Goal: Information Seeking & Learning: Learn about a topic

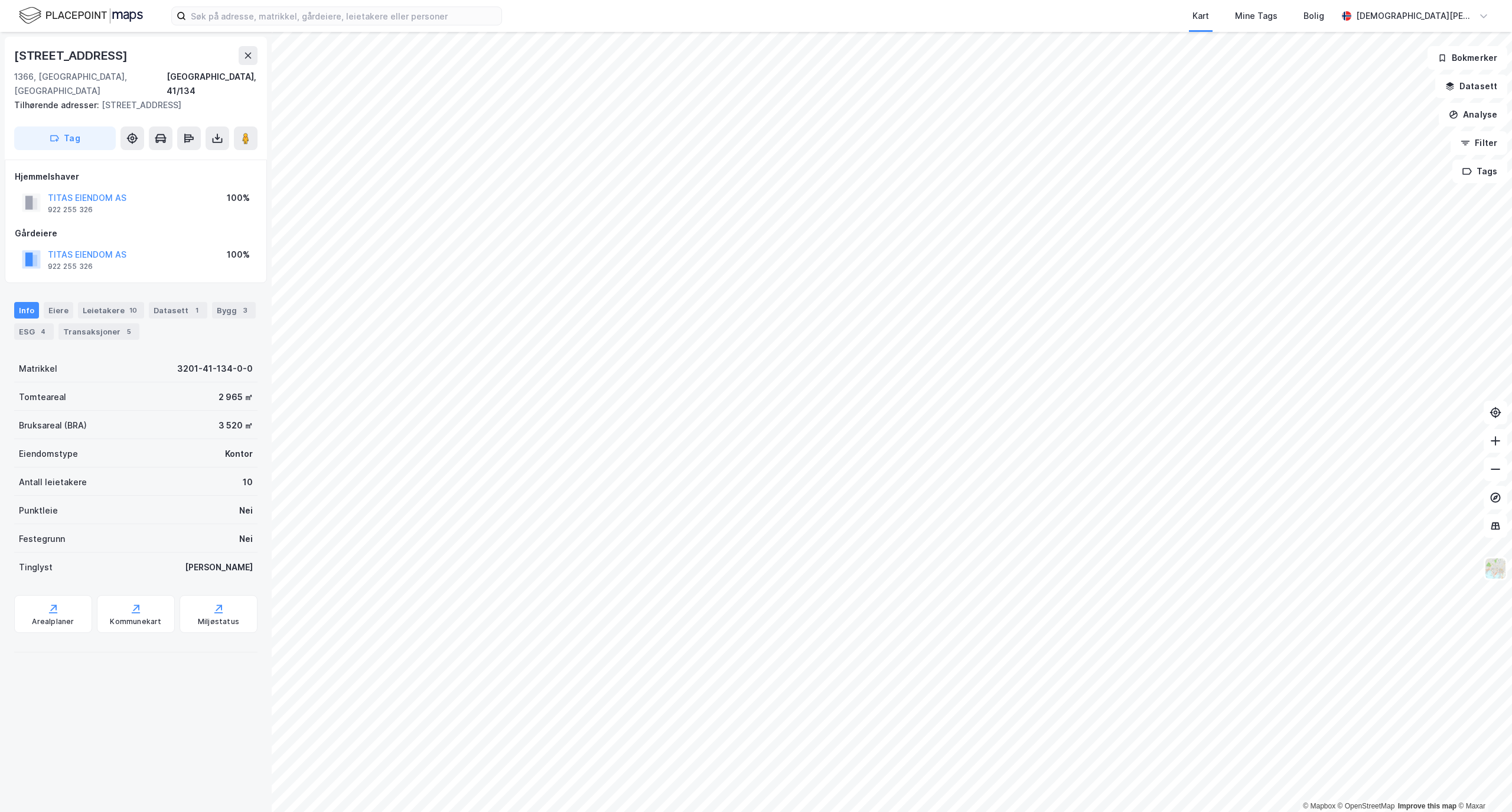
click at [81, 50] on div "[STREET_ADDRESS]" at bounding box center [72, 56] width 115 height 19
click at [86, 191] on div "TITAS EIENDOM AS" at bounding box center [87, 198] width 79 height 14
click at [0, 0] on button "TITAS EIENDOM AS" at bounding box center [0, 0] width 0 height 0
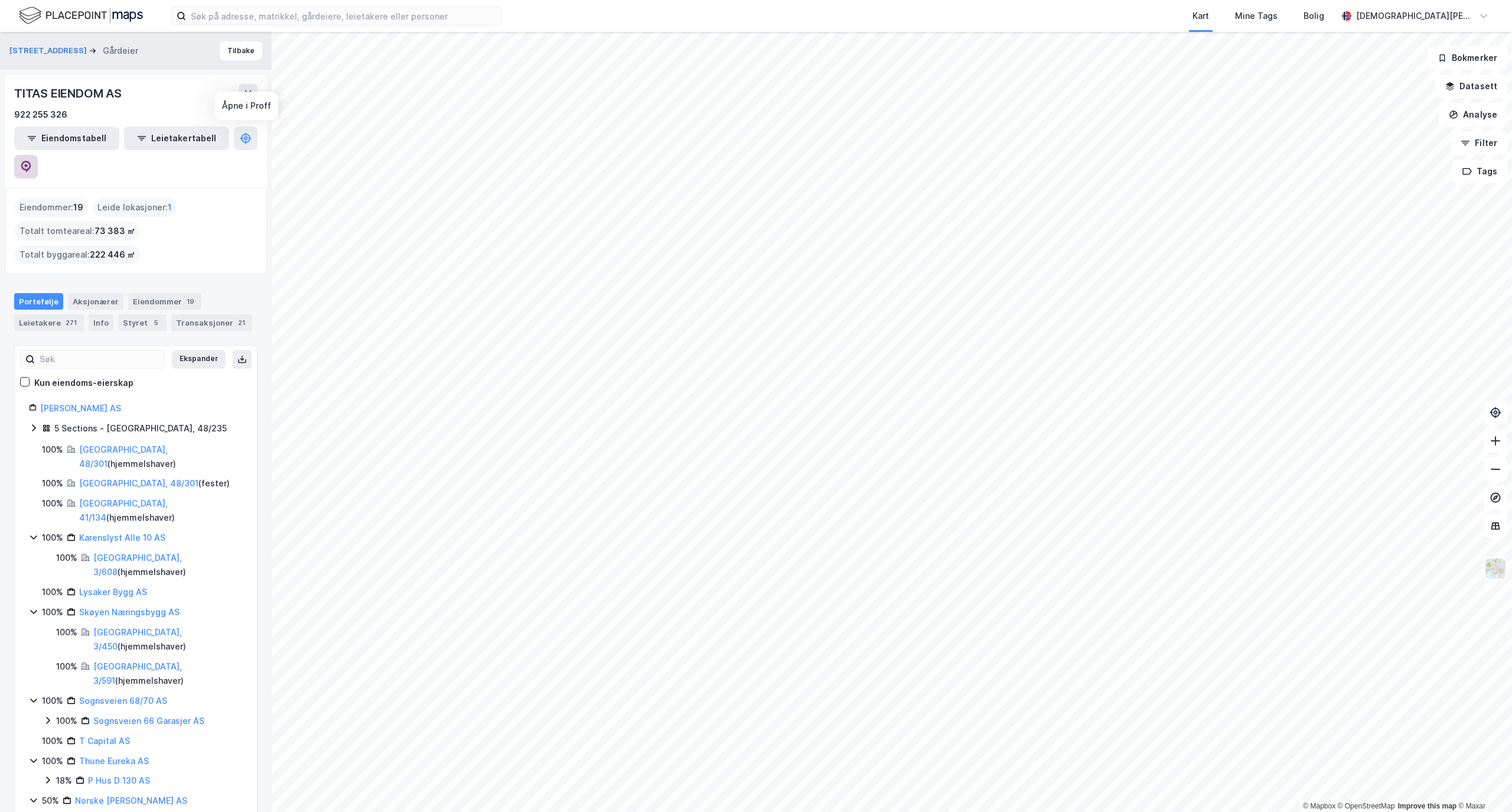
click at [37, 154] on button at bounding box center [26, 166] width 24 height 24
click at [230, 53] on button "Tilbake" at bounding box center [240, 51] width 42 height 19
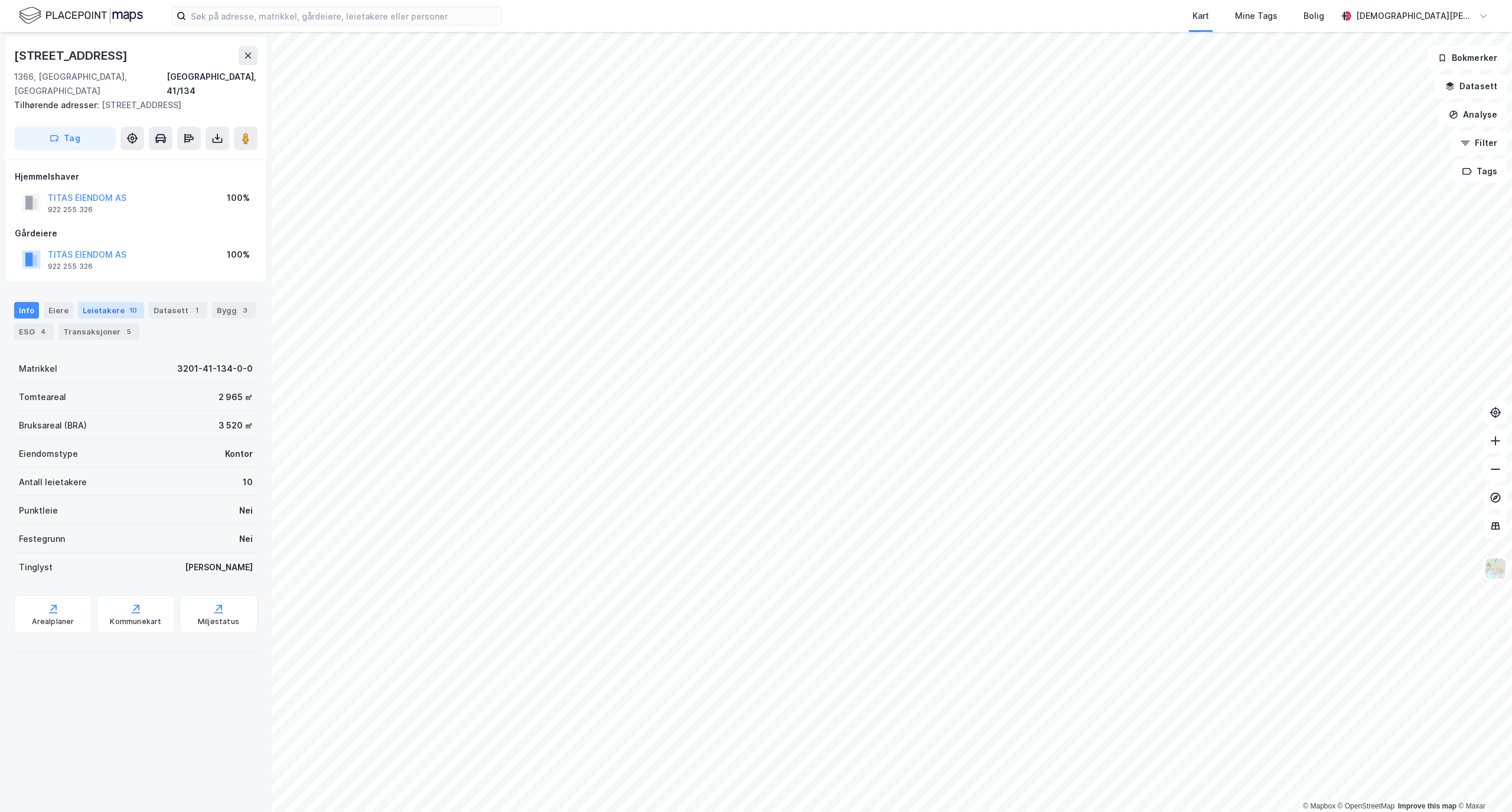
click at [119, 302] on div "Leietakere 10" at bounding box center [111, 310] width 66 height 17
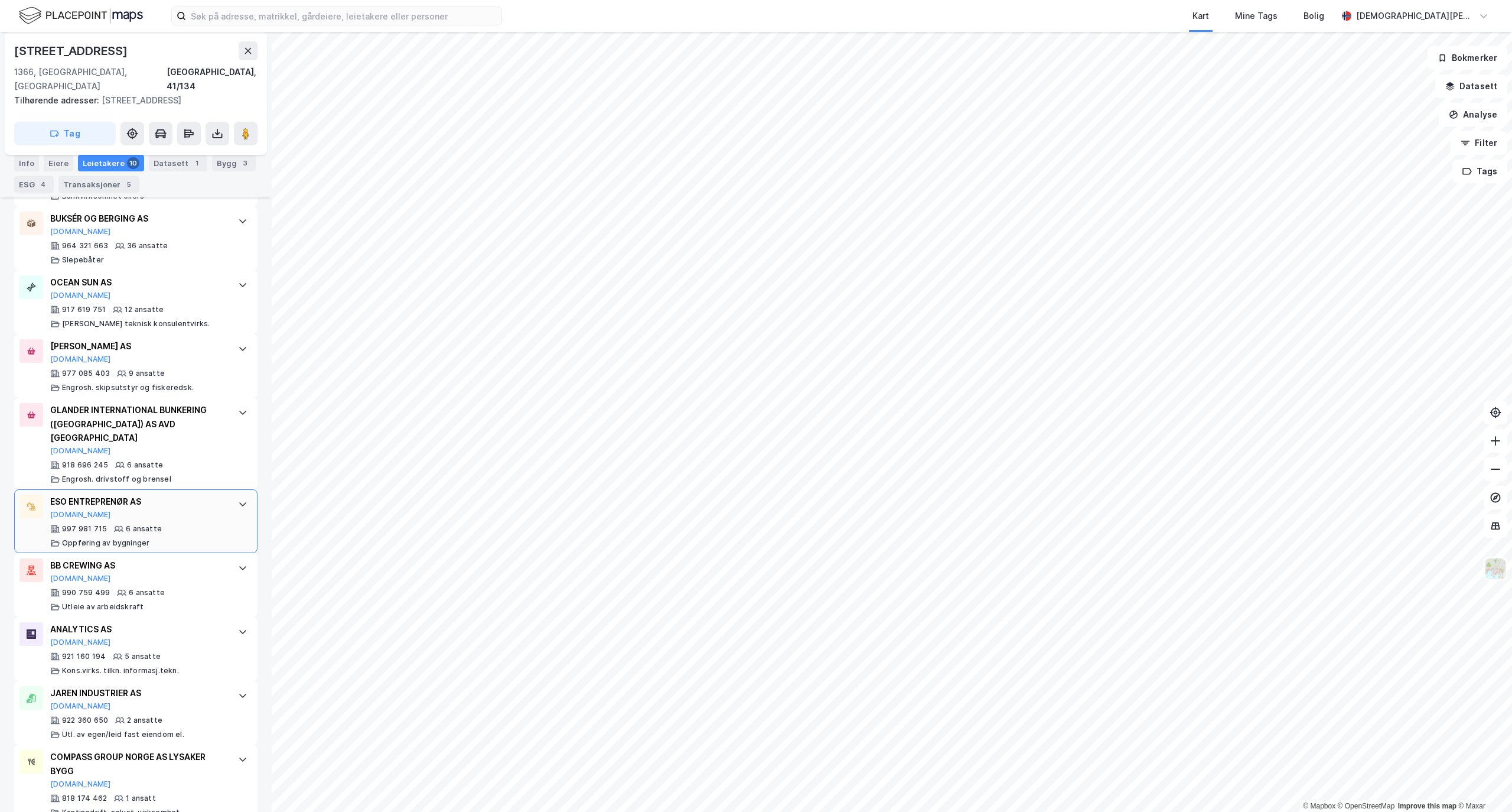
scroll to position [428, 0]
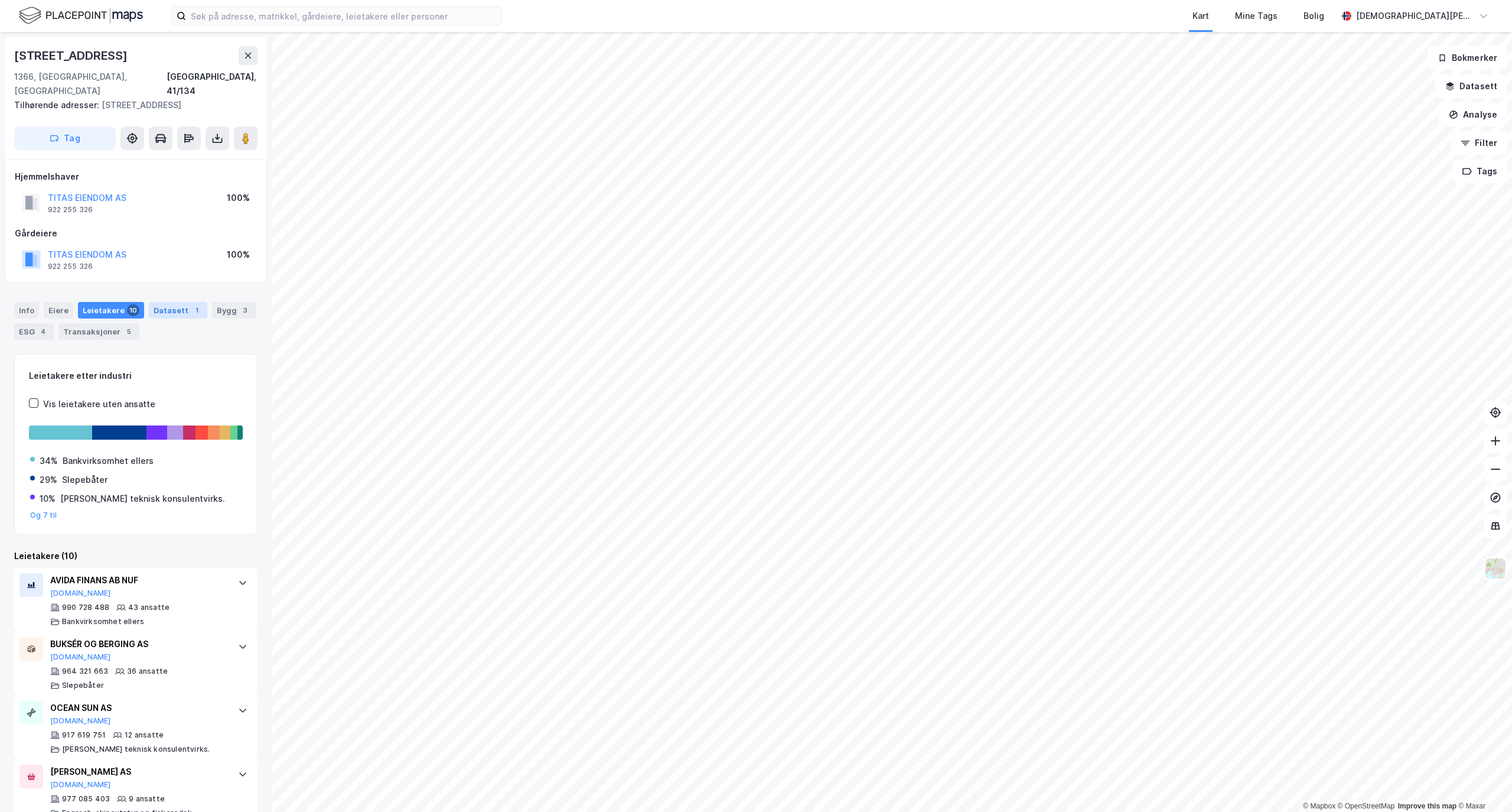
click at [166, 302] on div "Datasett 1" at bounding box center [177, 310] width 58 height 17
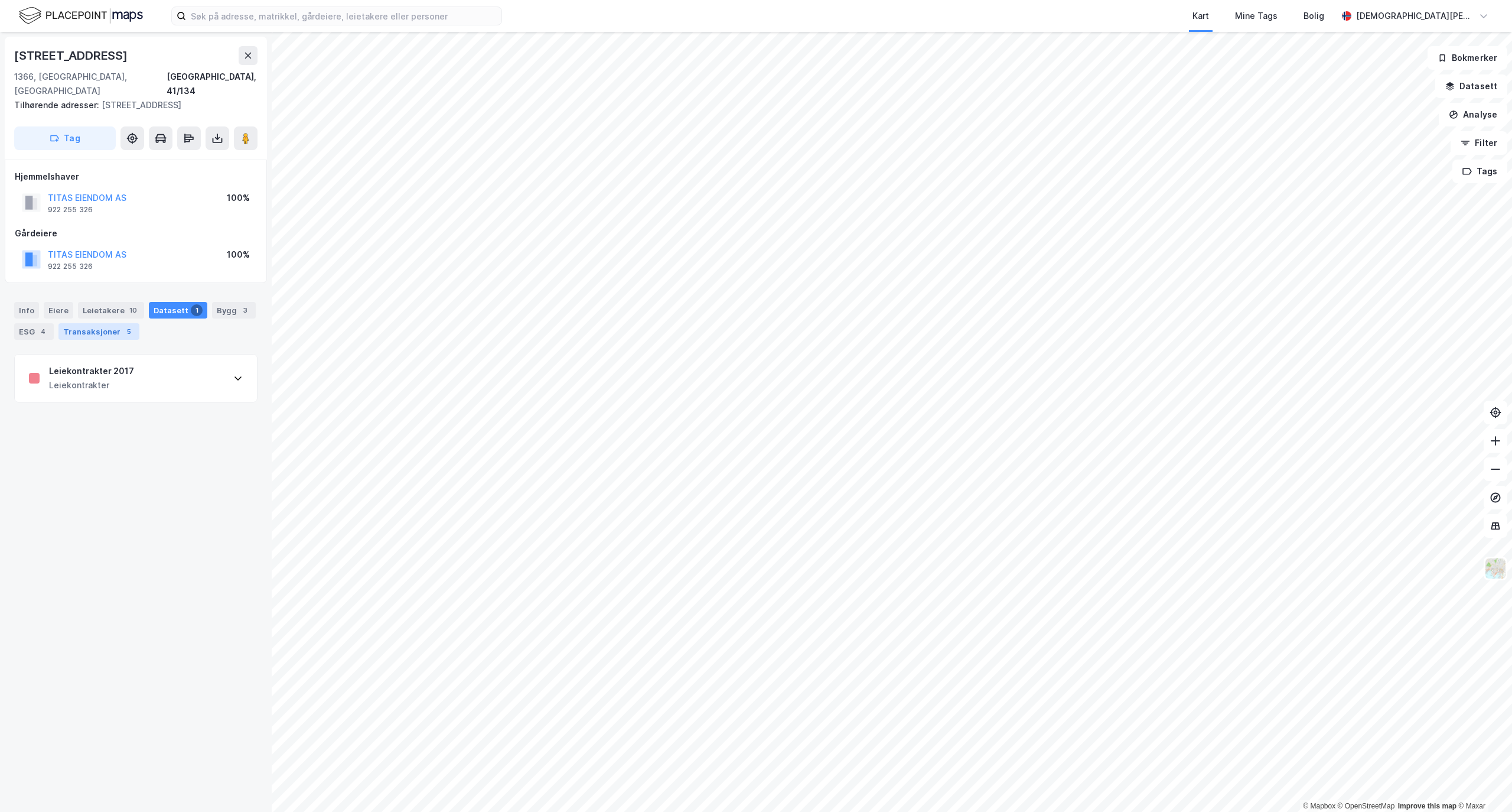
click at [136, 323] on div "Transaksjoner 5" at bounding box center [99, 331] width 81 height 17
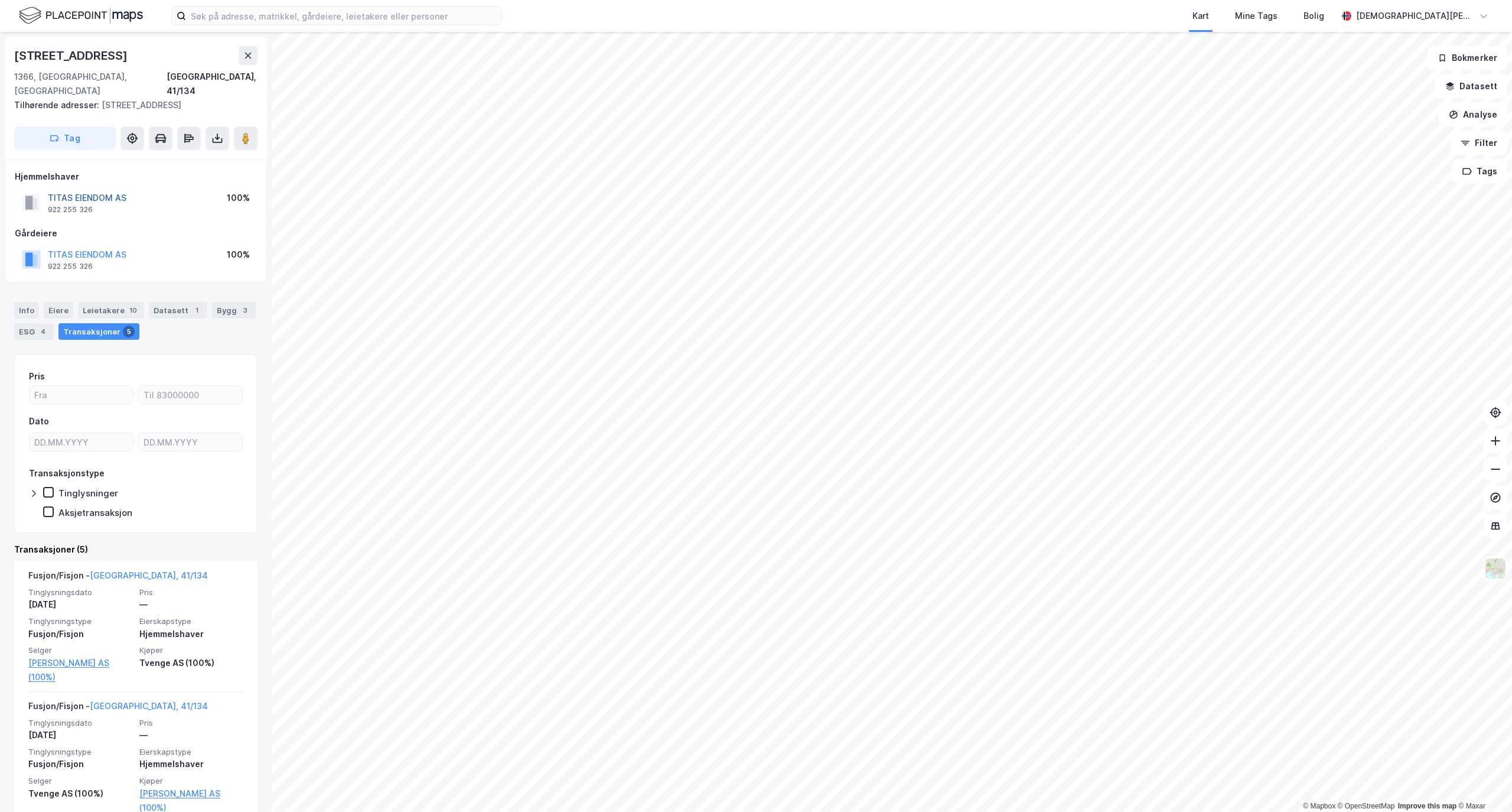
click at [0, 0] on button "TITAS EIENDOM AS" at bounding box center [0, 0] width 0 height 0
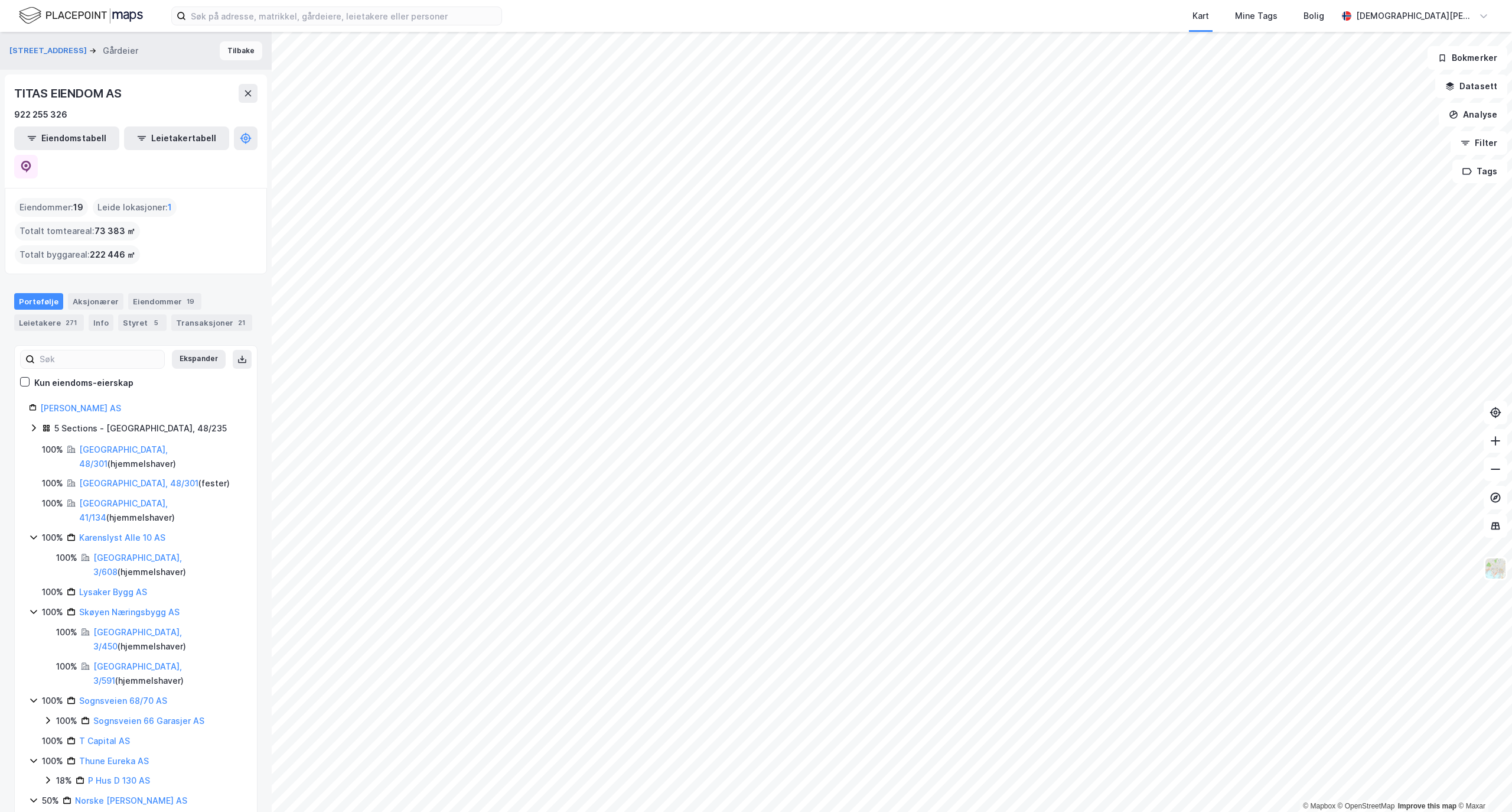
click at [235, 59] on button "Tilbake" at bounding box center [240, 51] width 42 height 19
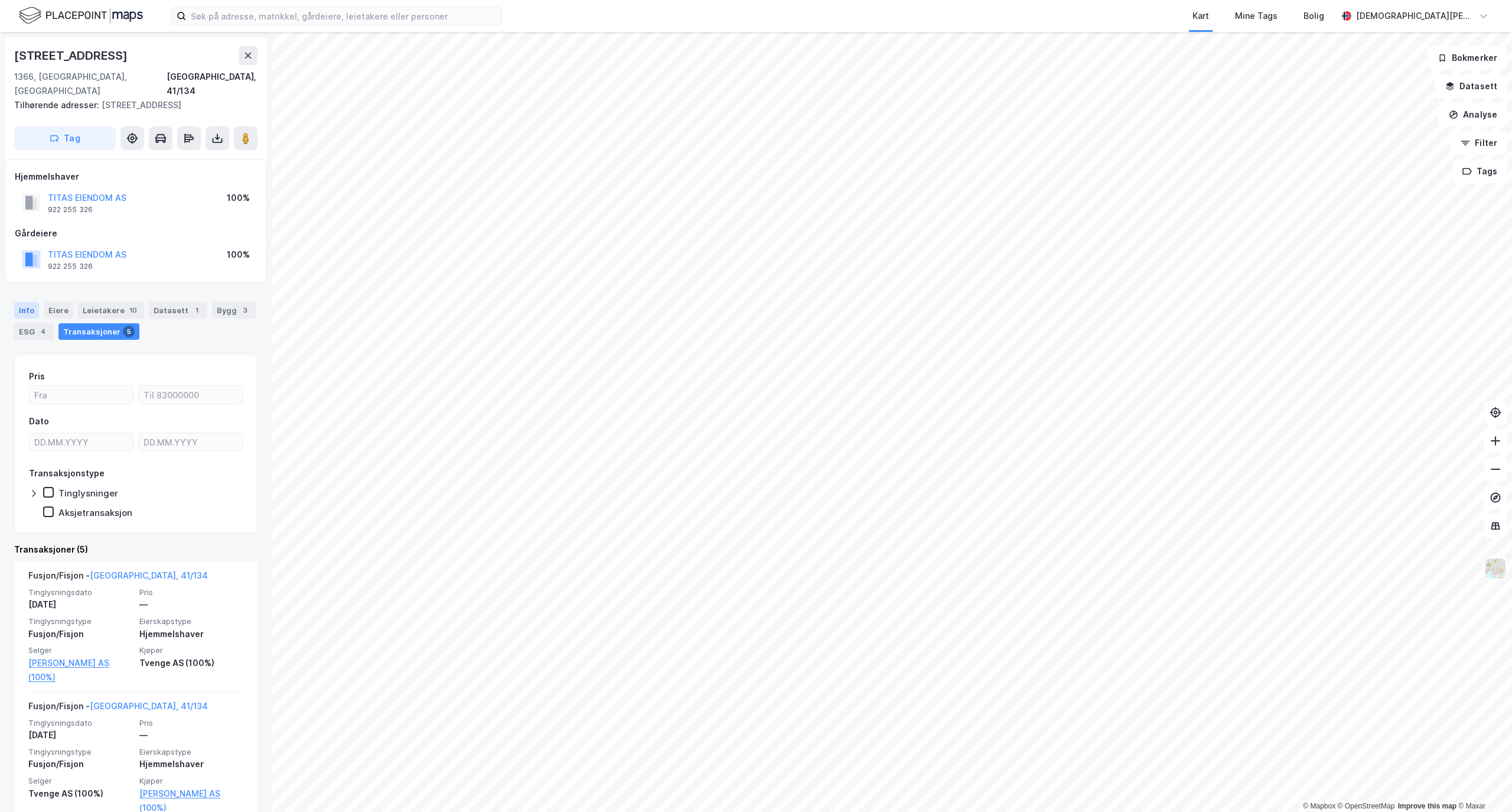
click at [21, 302] on div "Info" at bounding box center [26, 310] width 25 height 17
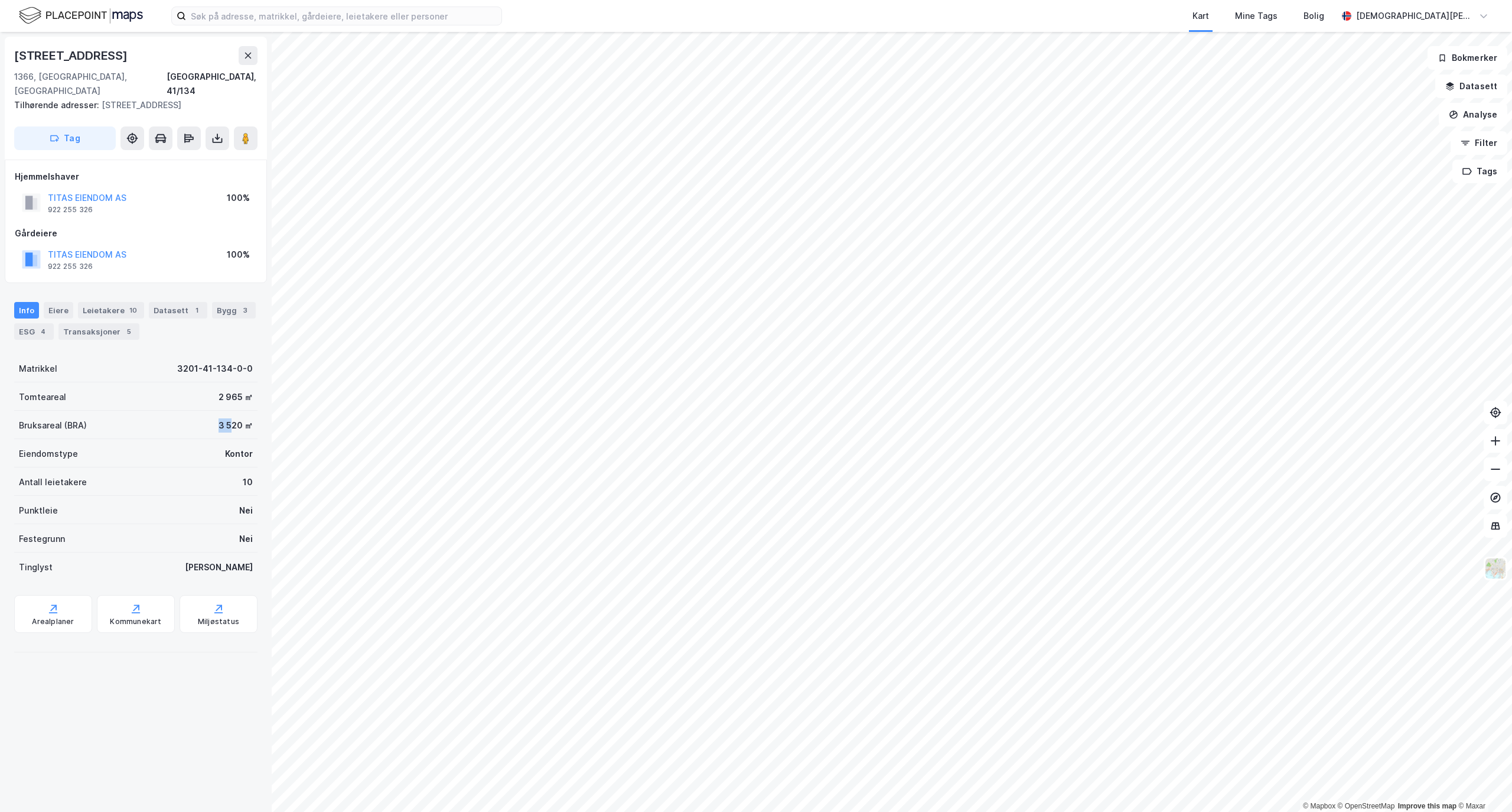
drag, startPoint x: 175, startPoint y: 418, endPoint x: 217, endPoint y: 417, distance: 42.0
click at [217, 417] on div "Bruksareal (BRA) 3 520 ㎡" at bounding box center [136, 425] width 244 height 29
click at [219, 418] on div "3 520 ㎡" at bounding box center [236, 425] width 34 height 14
click at [210, 127] on button at bounding box center [217, 139] width 24 height 24
click at [178, 171] on div "Last ned matrikkelrapport" at bounding box center [166, 181] width 126 height 19
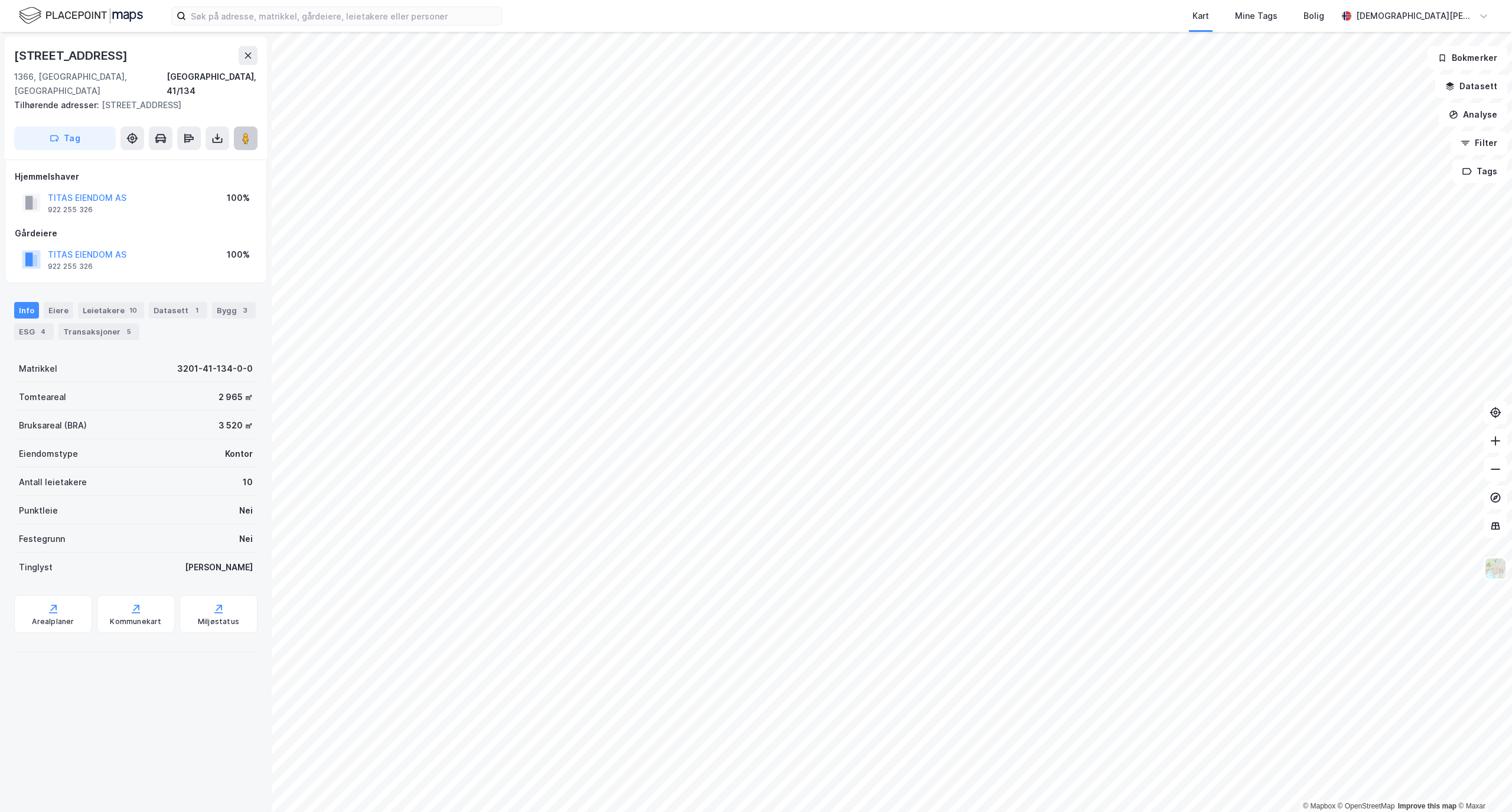
click at [253, 127] on button at bounding box center [246, 139] width 24 height 24
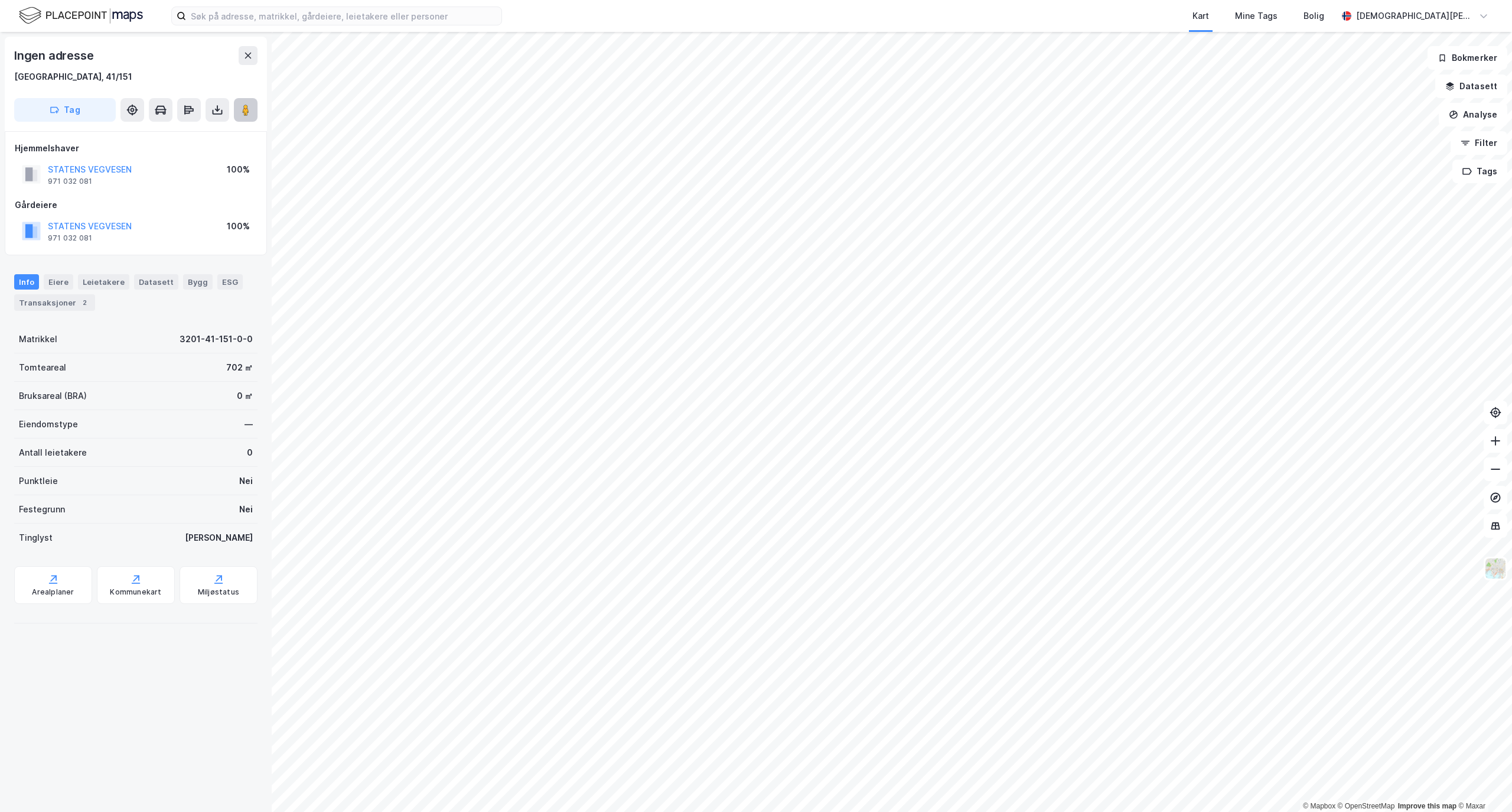
click at [244, 119] on button at bounding box center [246, 110] width 24 height 24
click at [135, 287] on div "Datasett" at bounding box center [156, 281] width 45 height 15
click at [105, 282] on div "Leietakere" at bounding box center [103, 281] width 52 height 15
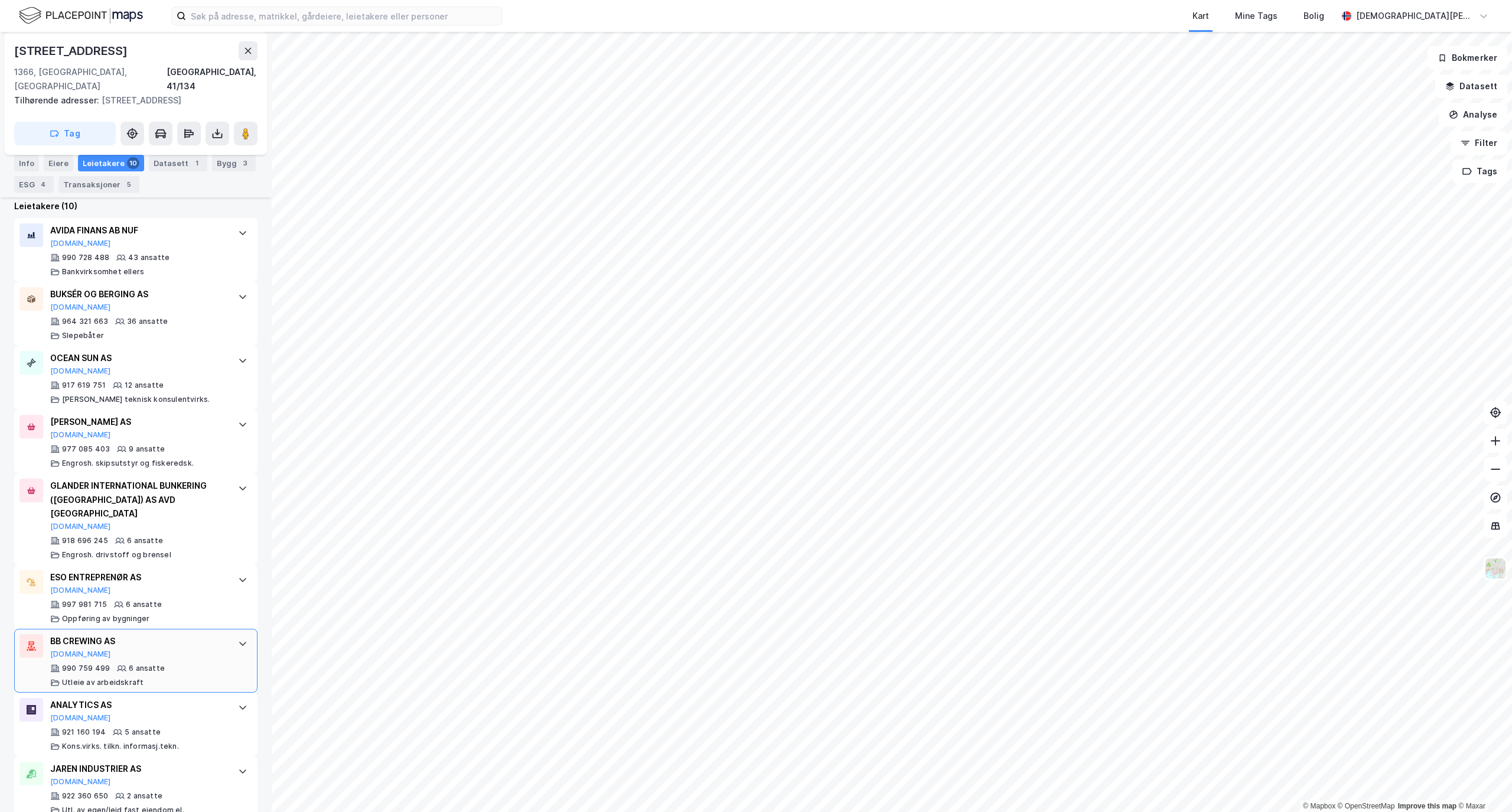
scroll to position [428, 0]
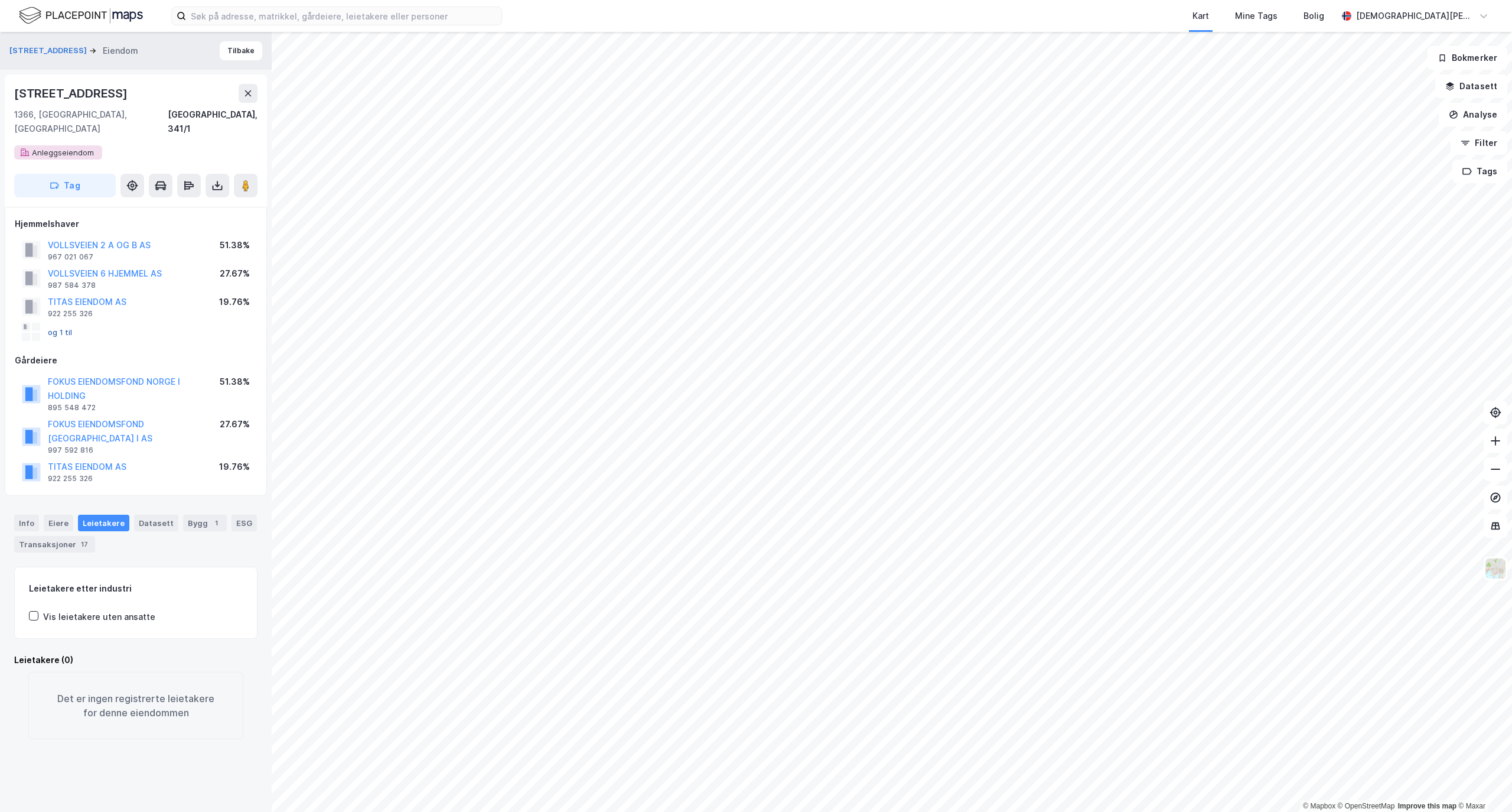
click at [0, 0] on button "og 1 til" at bounding box center [0, 0] width 0 height 0
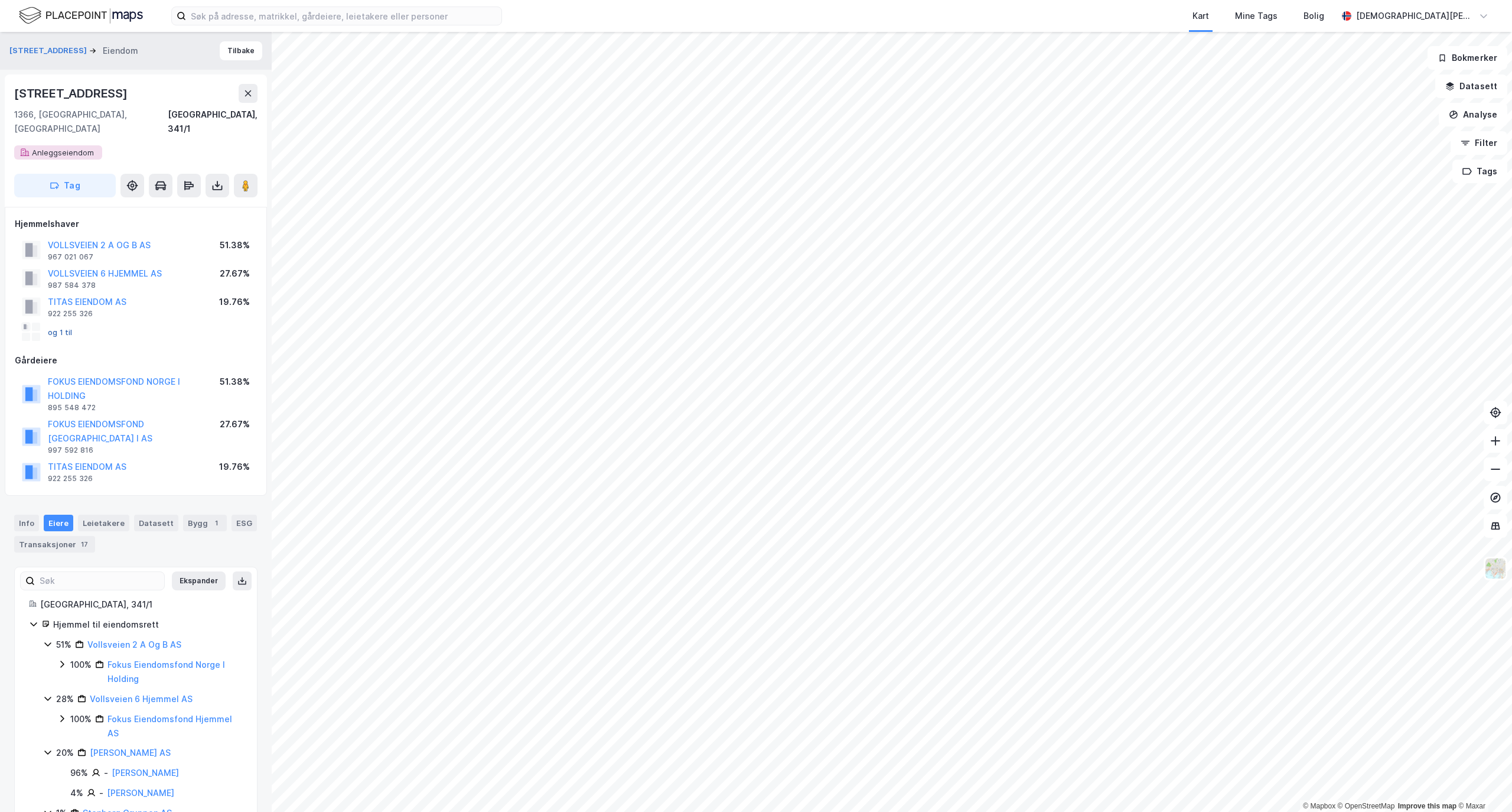
click at [0, 0] on button "og 1 til" at bounding box center [0, 0] width 0 height 0
